Goal: Task Accomplishment & Management: Use online tool/utility

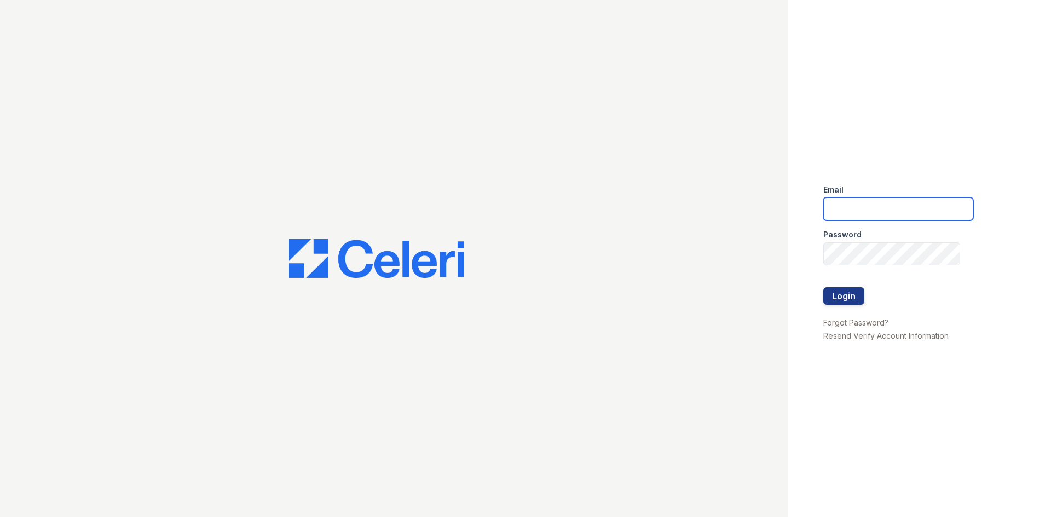
click at [869, 211] on input "email" at bounding box center [898, 209] width 150 height 23
type input "arriveminnetonka@trinity-pm.com"
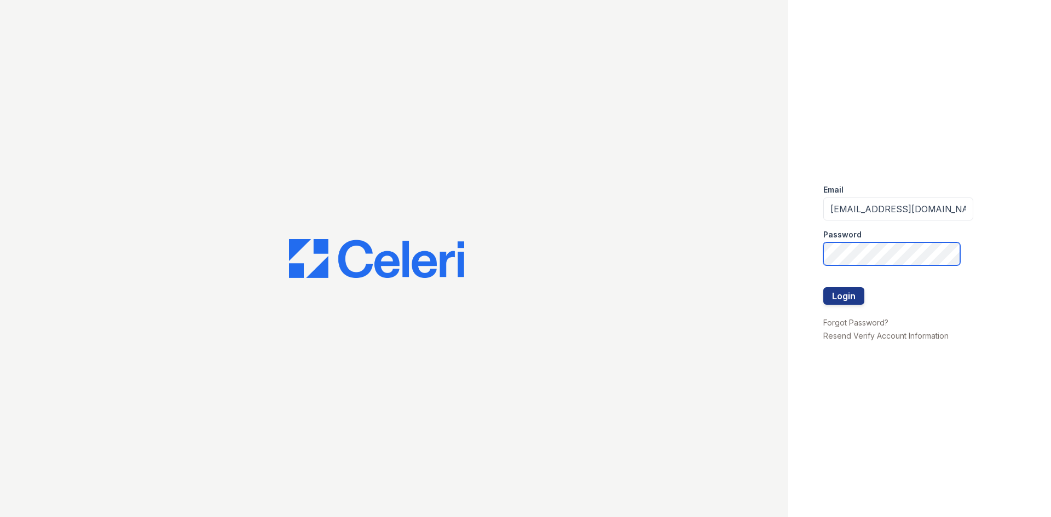
click at [823, 287] on button "Login" at bounding box center [843, 296] width 41 height 18
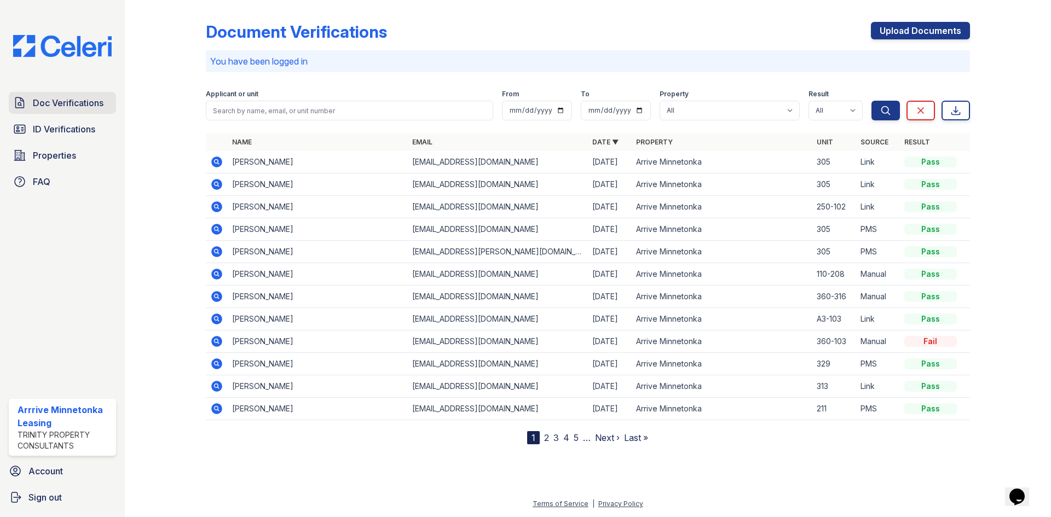
click at [79, 108] on span "Doc Verifications" at bounding box center [68, 102] width 71 height 13
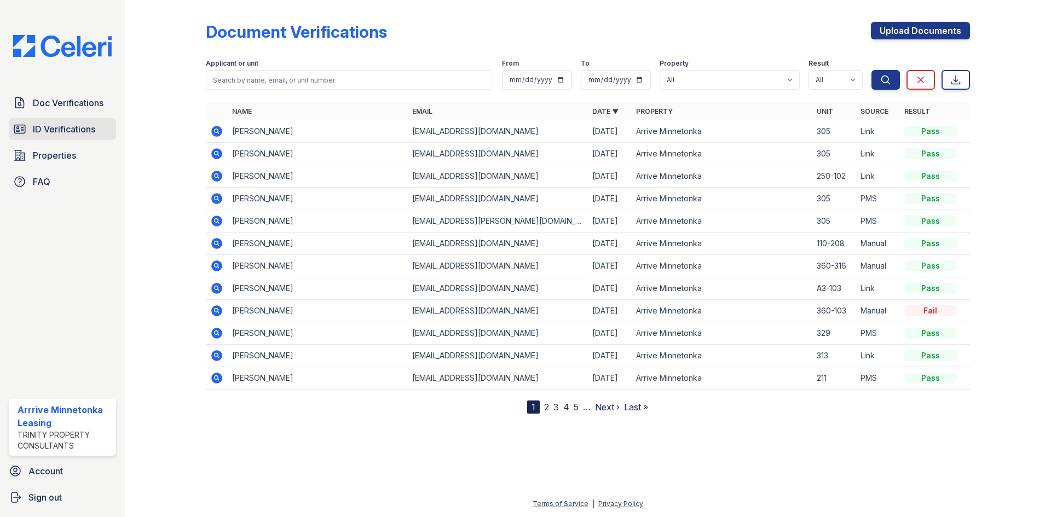
click at [61, 130] on span "ID Verifications" at bounding box center [64, 129] width 62 height 13
click at [73, 154] on span "Properties" at bounding box center [54, 155] width 43 height 13
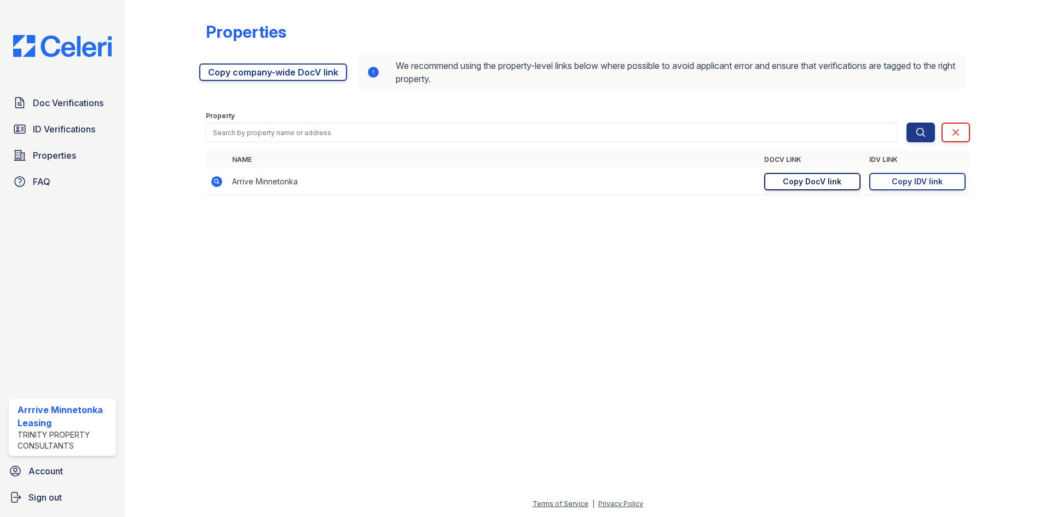
click at [824, 186] on div "Copy DocV link" at bounding box center [812, 181] width 59 height 11
